Goal: Information Seeking & Learning: Learn about a topic

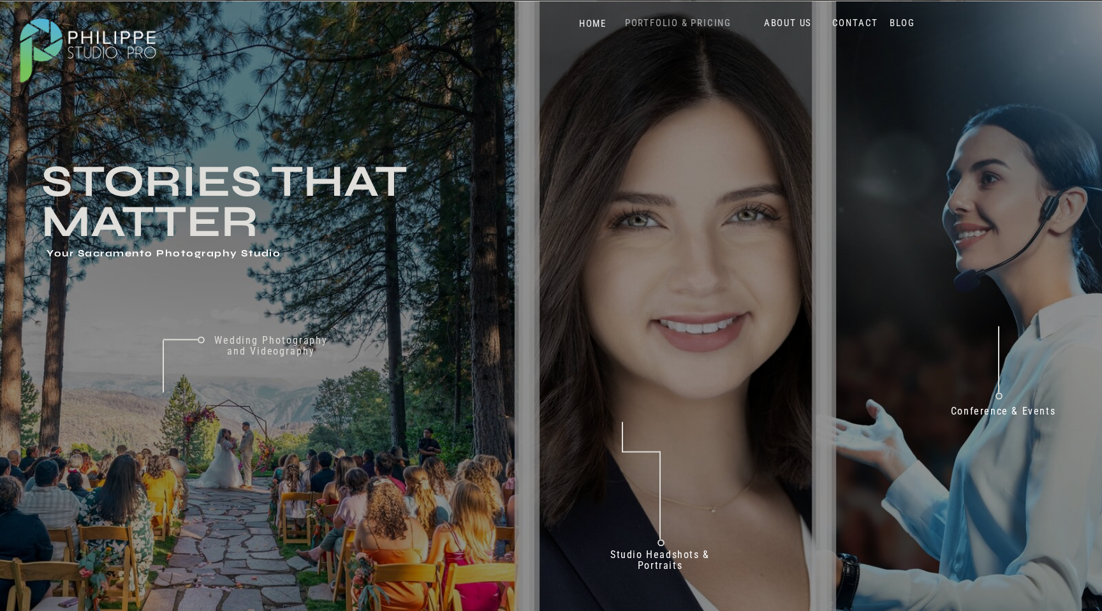
click at [713, 21] on nav "PORTFOLIO & PRICING" at bounding box center [678, 23] width 117 height 12
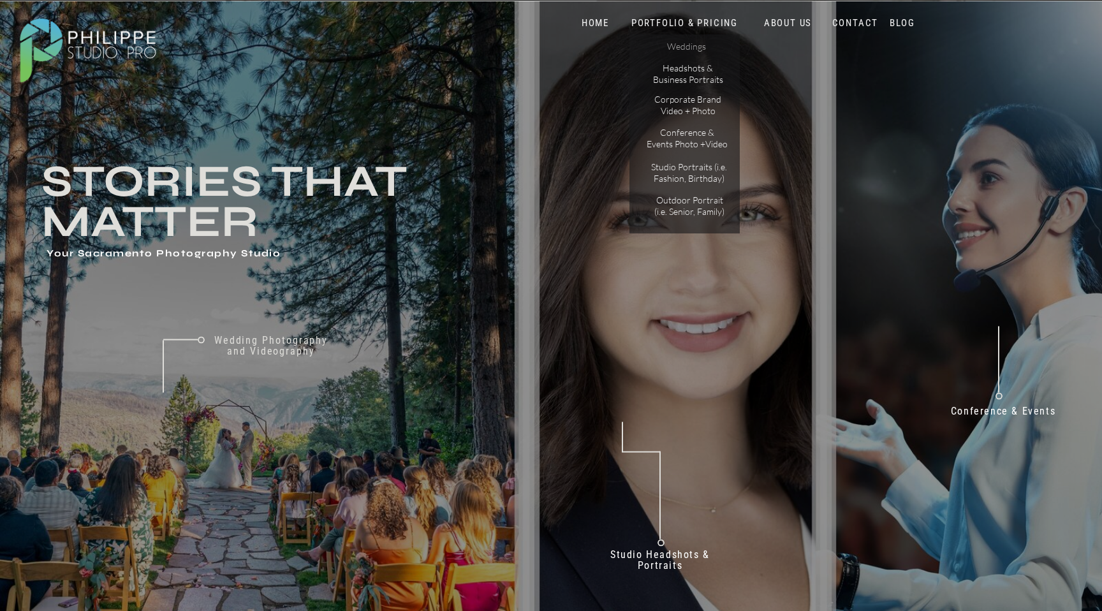
click at [697, 48] on p "Weddings" at bounding box center [687, 47] width 72 height 13
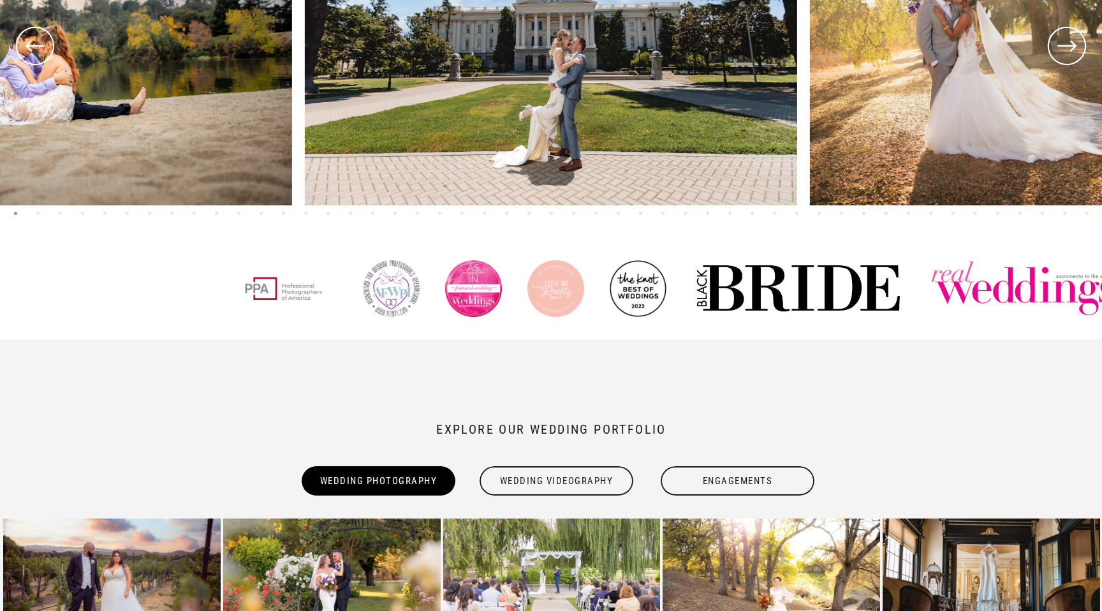
scroll to position [713, 0]
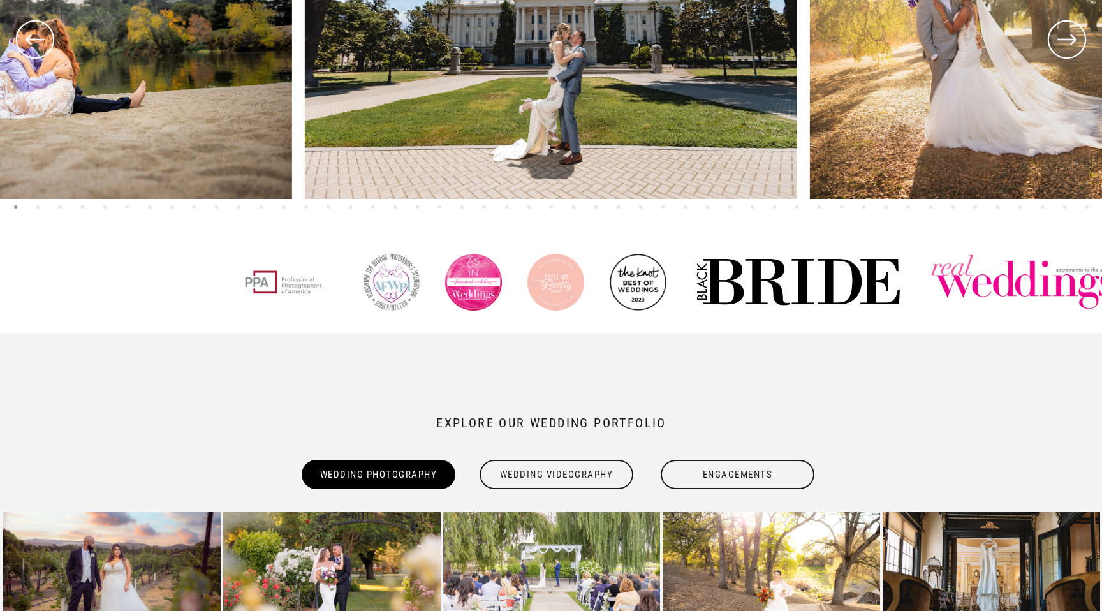
click at [561, 480] on div "Wedding Videography" at bounding box center [556, 474] width 156 height 29
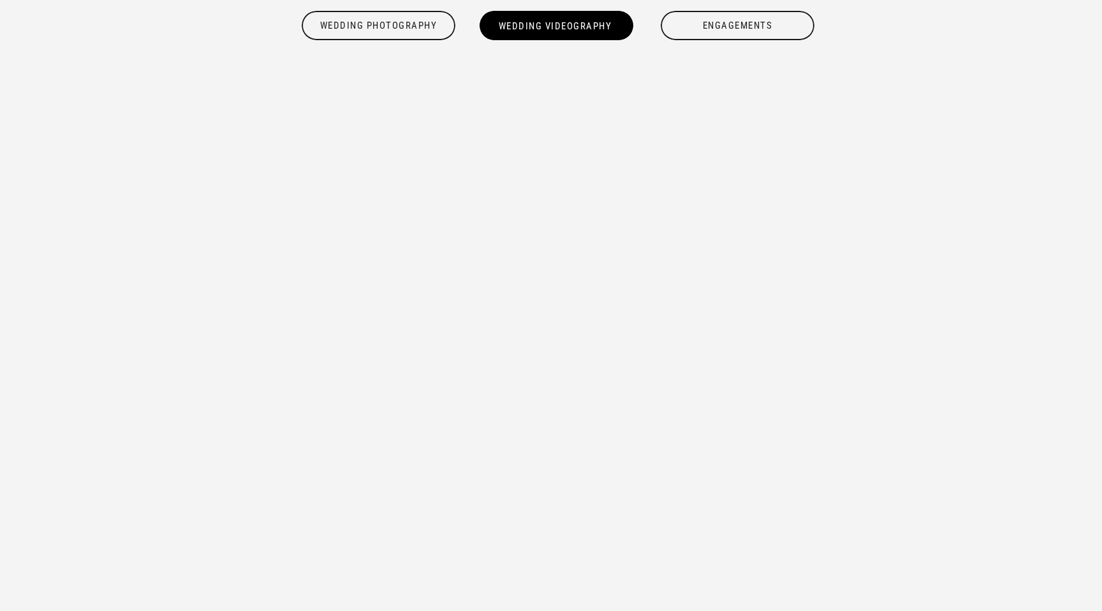
scroll to position [1161, 0]
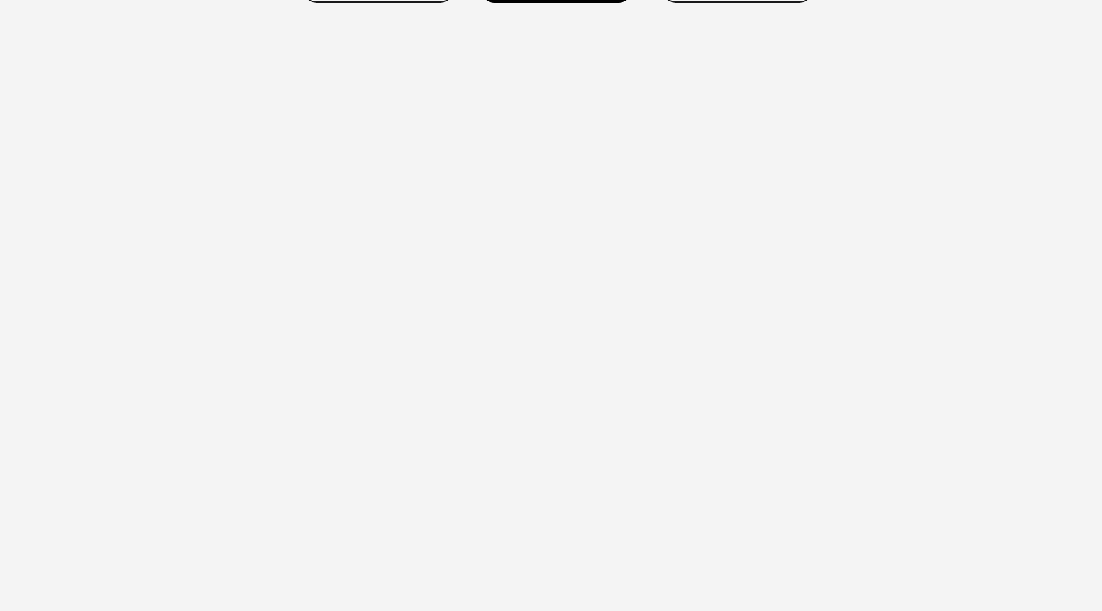
scroll to position [1207, 0]
drag, startPoint x: 1035, startPoint y: 226, endPoint x: 1029, endPoint y: 220, distance: 8.6
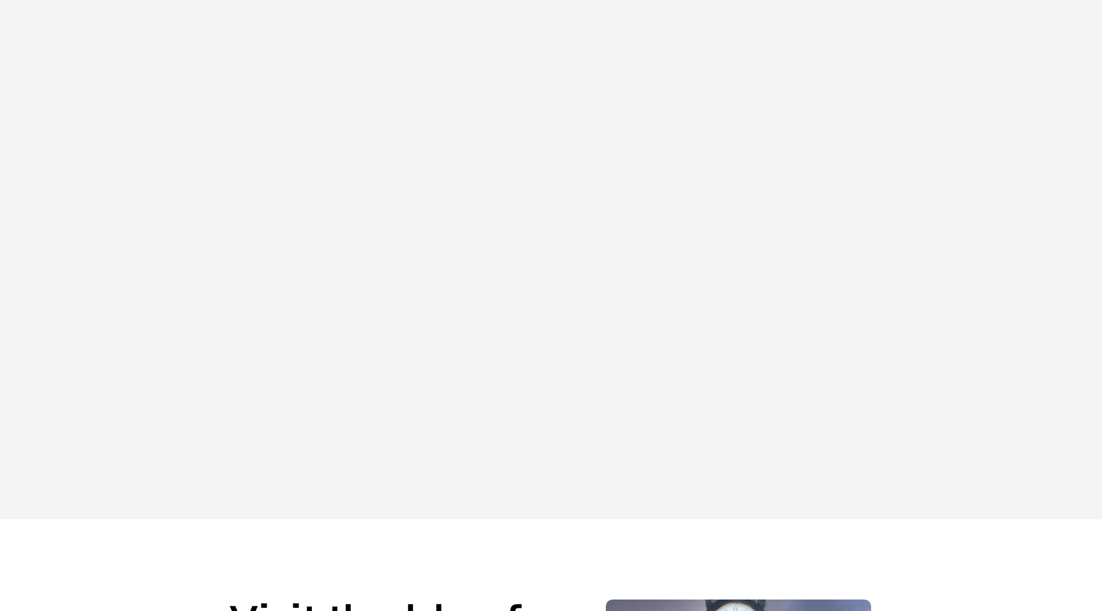
scroll to position [1863, 0]
